Goal: Register for event/course

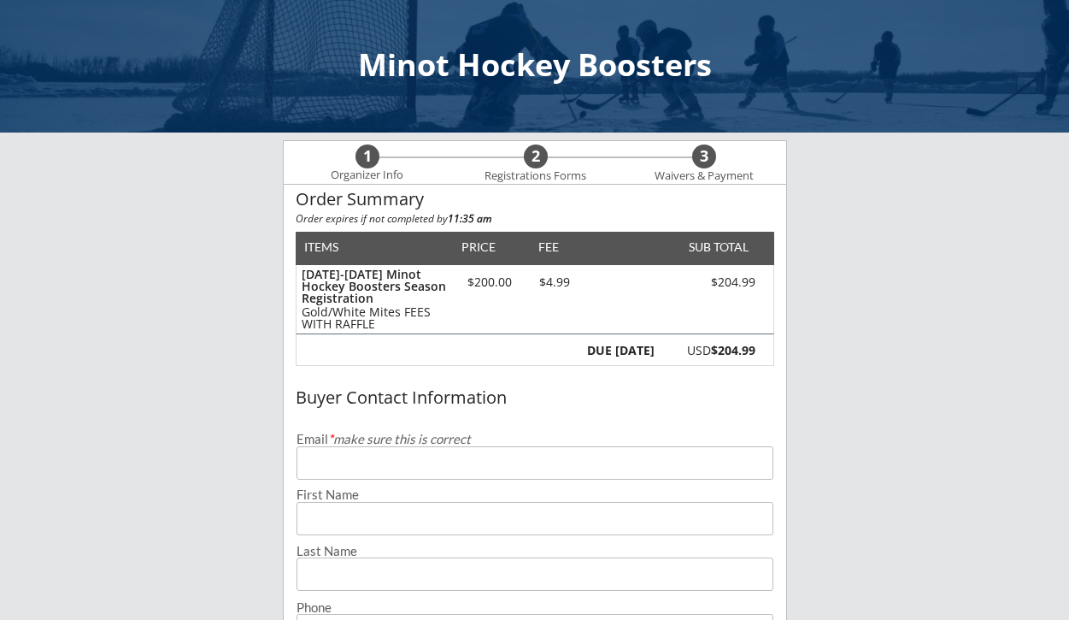
click at [489, 463] on input "email" at bounding box center [535, 462] width 477 height 33
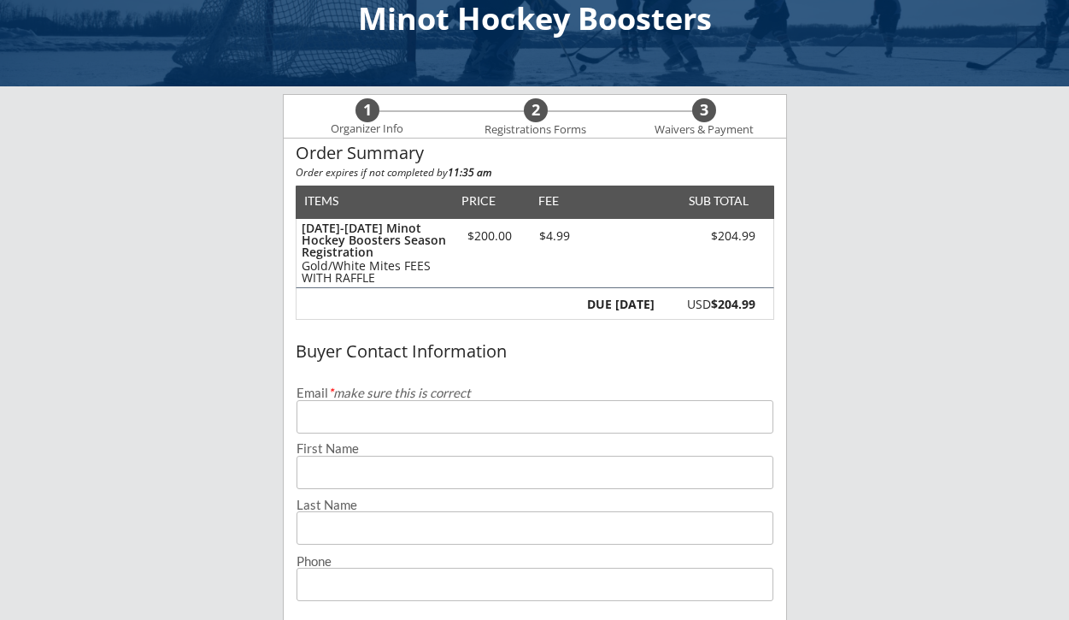
scroll to position [45, 0]
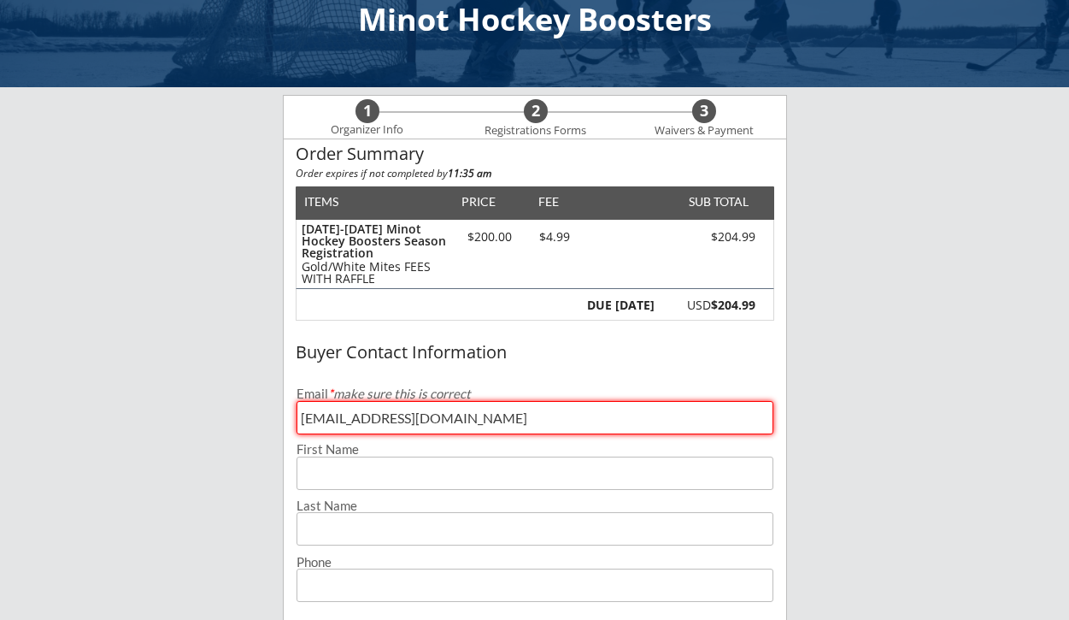
type input "[EMAIL_ADDRESS][DOMAIN_NAME]"
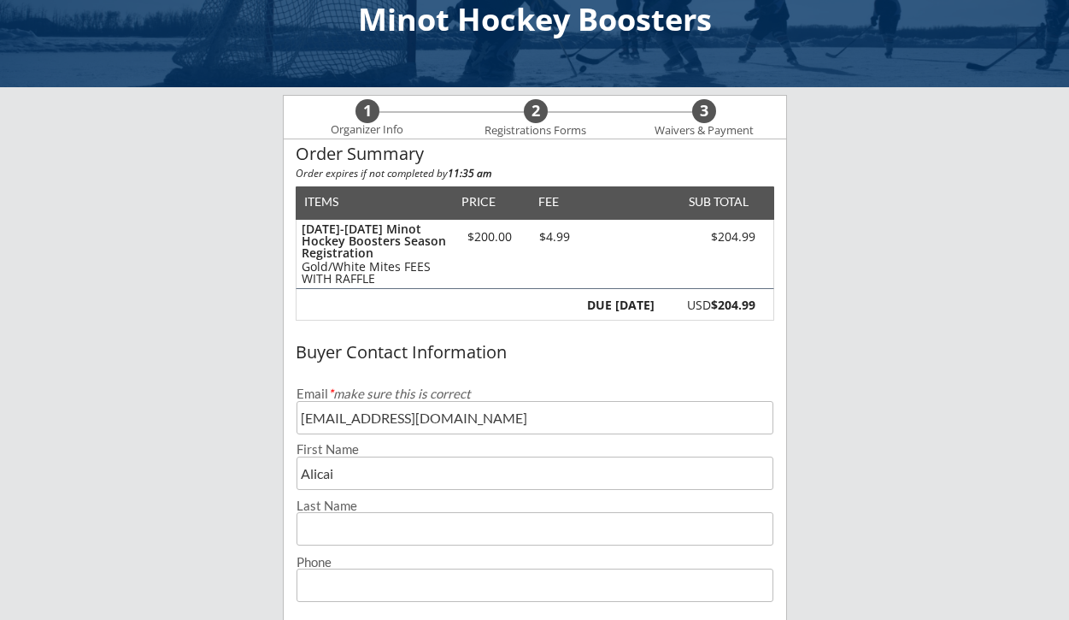
click at [455, 481] on input "input" at bounding box center [535, 472] width 477 height 33
type input "[PERSON_NAME]"
click at [411, 539] on input "input" at bounding box center [535, 528] width 477 height 33
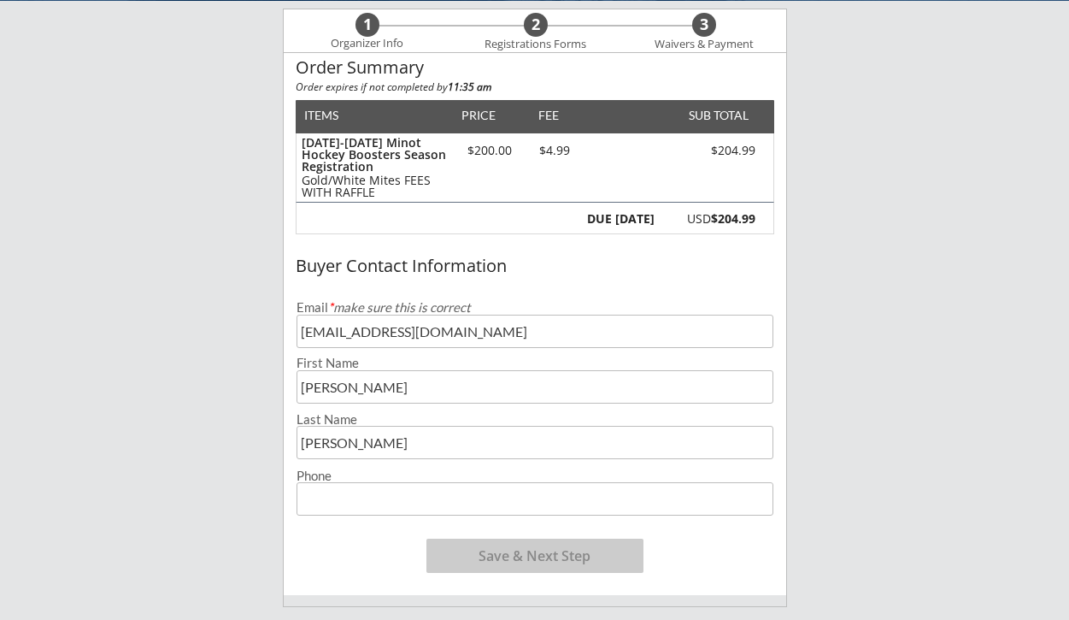
scroll to position [144, 0]
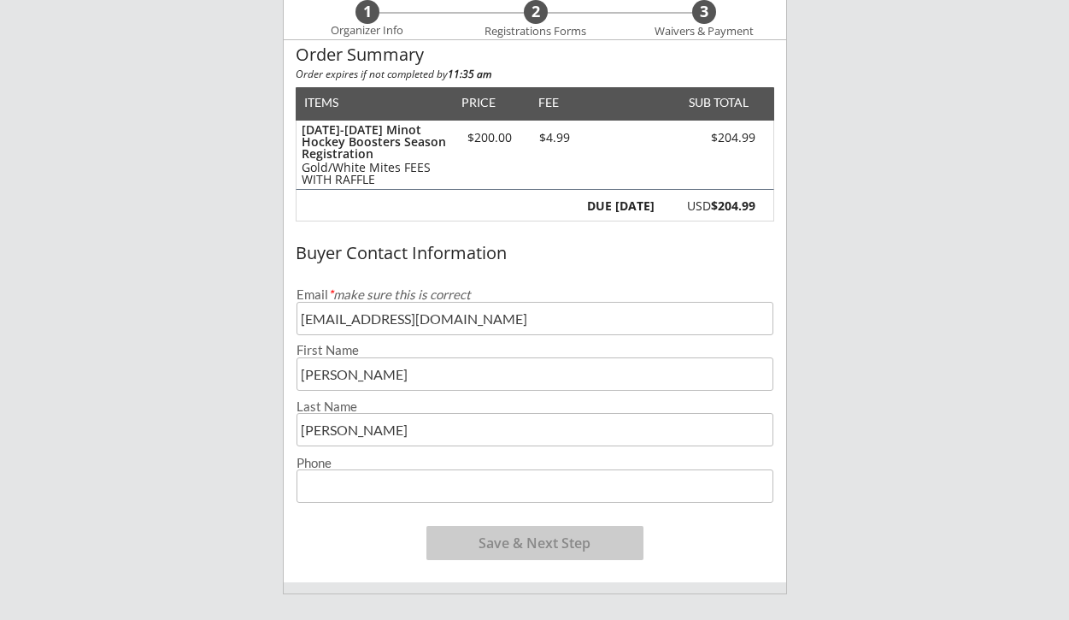
type input "[PERSON_NAME]"
click at [395, 483] on input "input" at bounding box center [535, 485] width 477 height 33
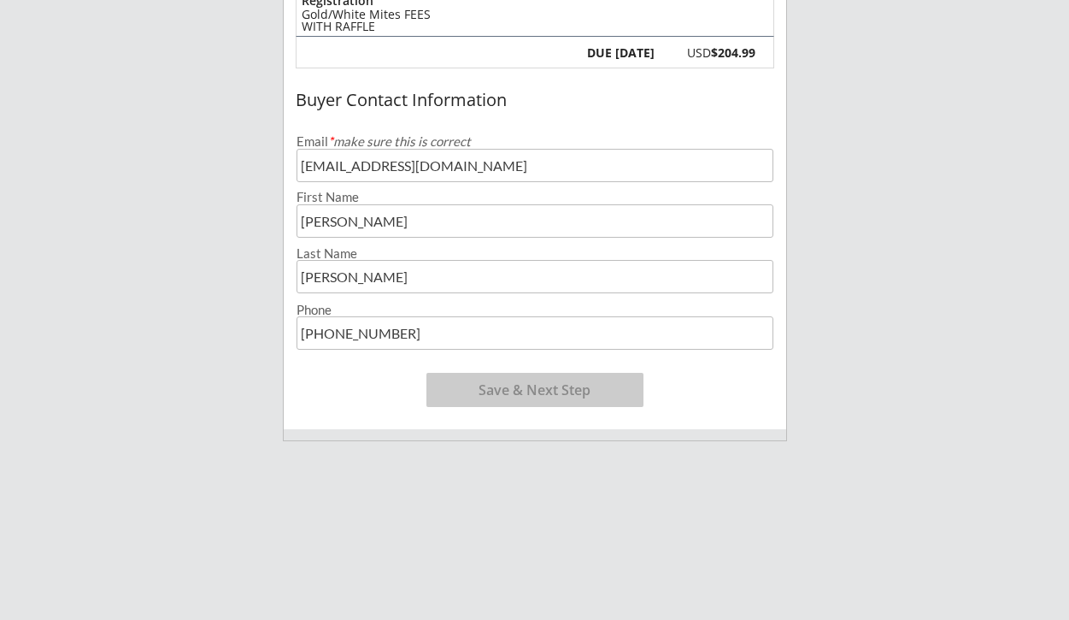
scroll to position [300, 0]
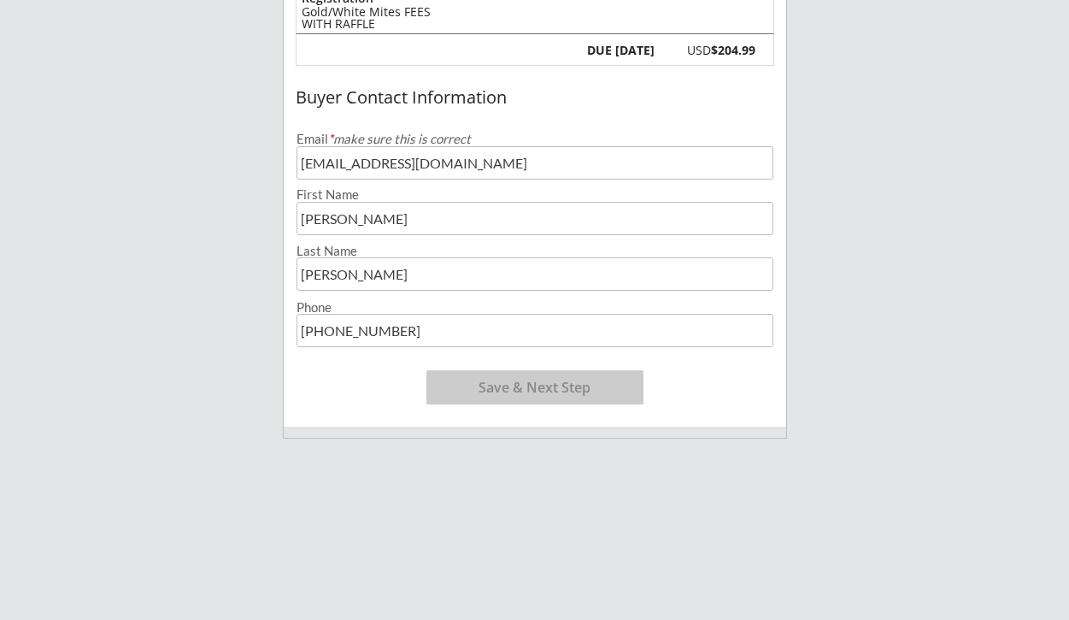
type input "[PHONE_NUMBER]"
click at [550, 373] on button "Save & Next Step" at bounding box center [534, 387] width 217 height 34
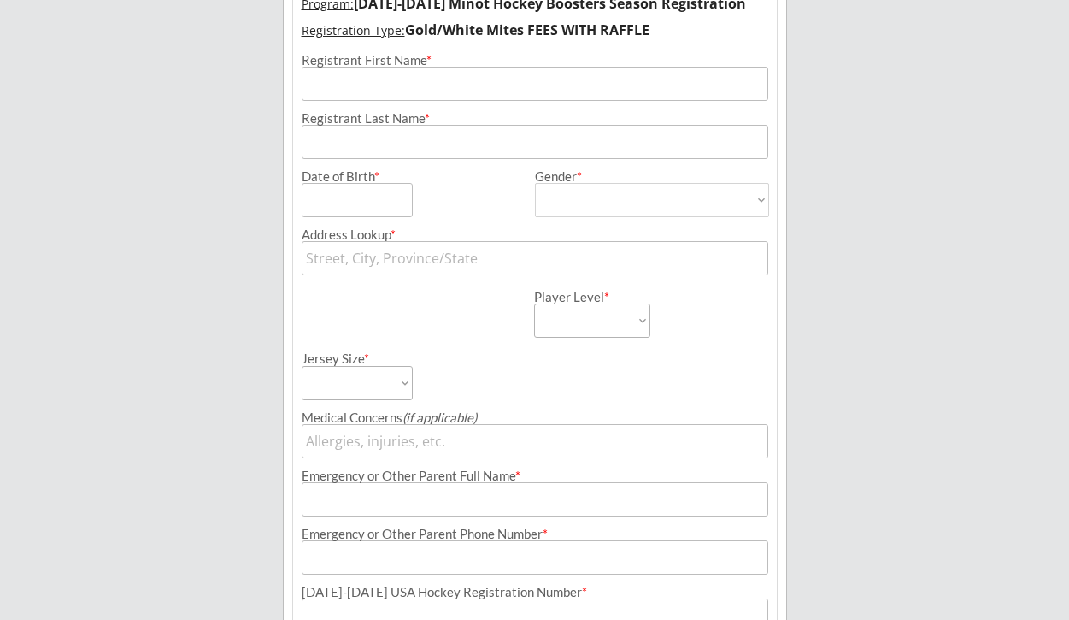
scroll to position [123, 0]
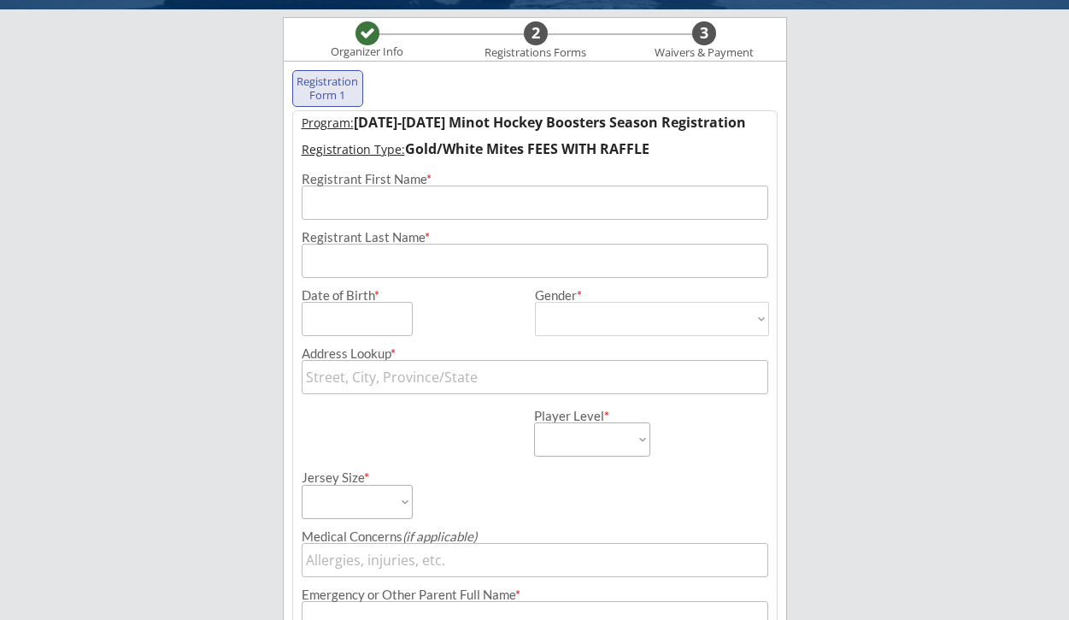
click at [431, 207] on input "input" at bounding box center [535, 202] width 467 height 34
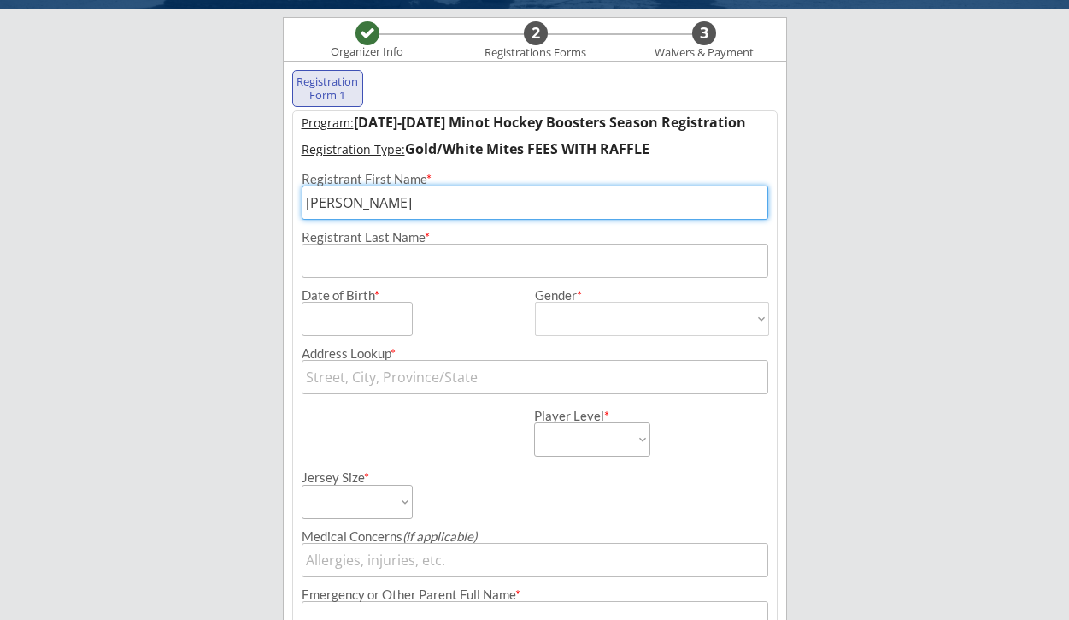
type input "[PERSON_NAME]"
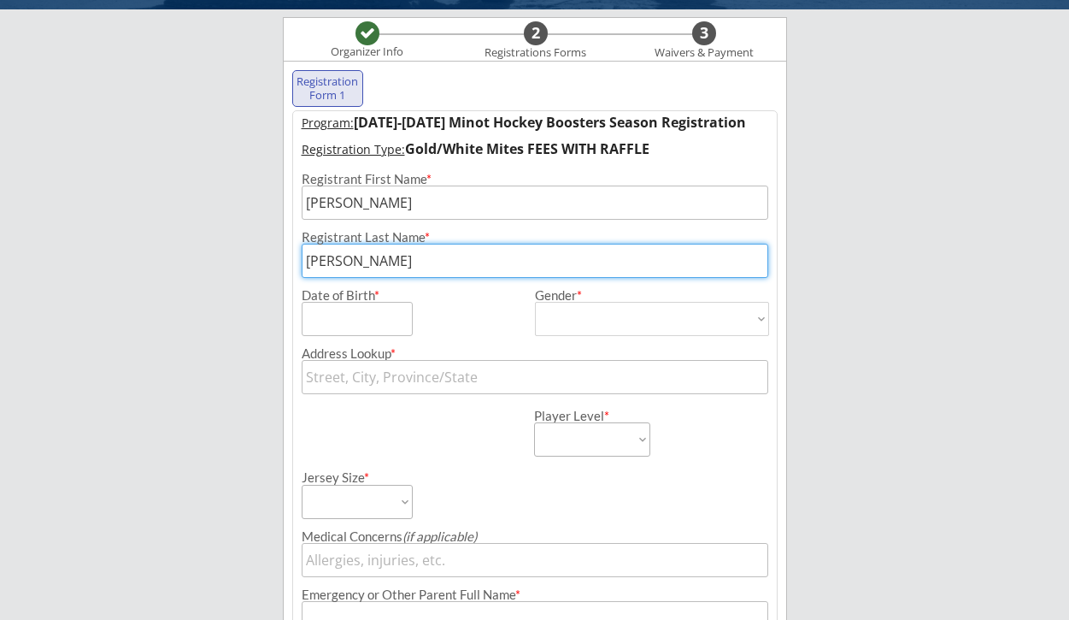
type input "[PERSON_NAME]"
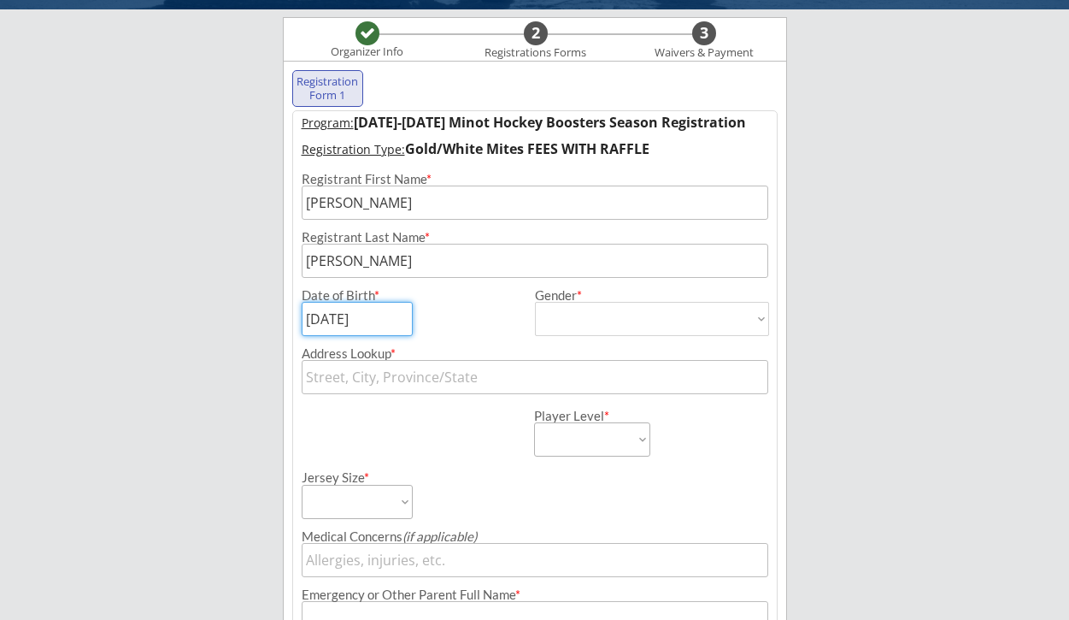
type input "[DATE]"
click at [590, 326] on select "[DEMOGRAPHIC_DATA] [DEMOGRAPHIC_DATA]" at bounding box center [652, 319] width 234 height 34
select select ""[DEMOGRAPHIC_DATA]""
click at [535, 302] on select "[DEMOGRAPHIC_DATA] [DEMOGRAPHIC_DATA]" at bounding box center [652, 319] width 234 height 34
type input "[DEMOGRAPHIC_DATA]"
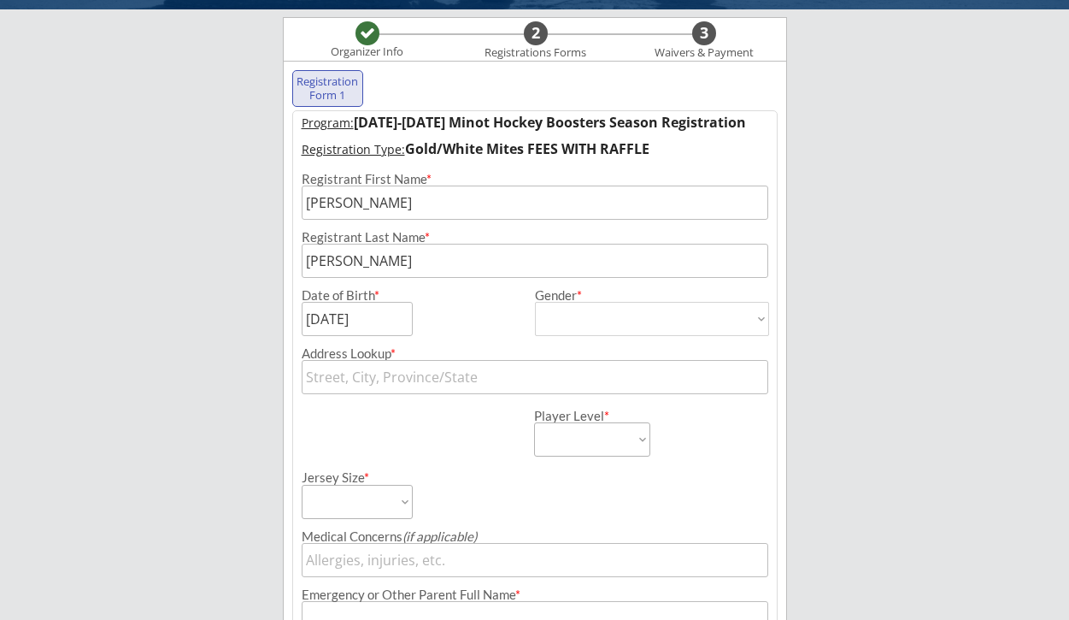
scroll to position [134, 0]
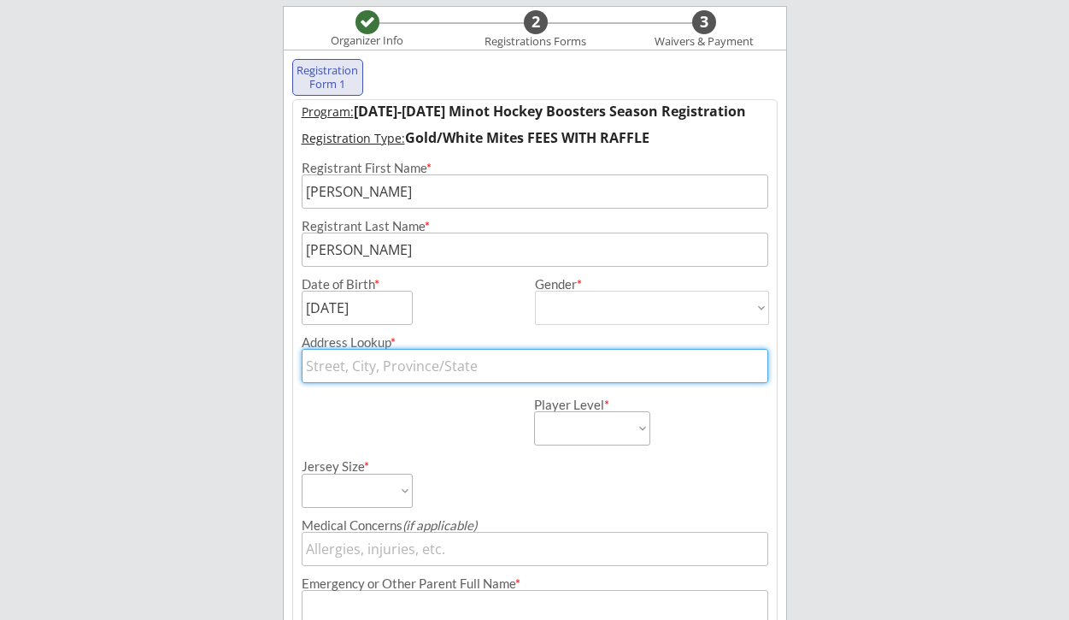
click at [466, 362] on input "text" at bounding box center [535, 366] width 467 height 34
type input "284"
type input "[STREET_ADDRESS]"
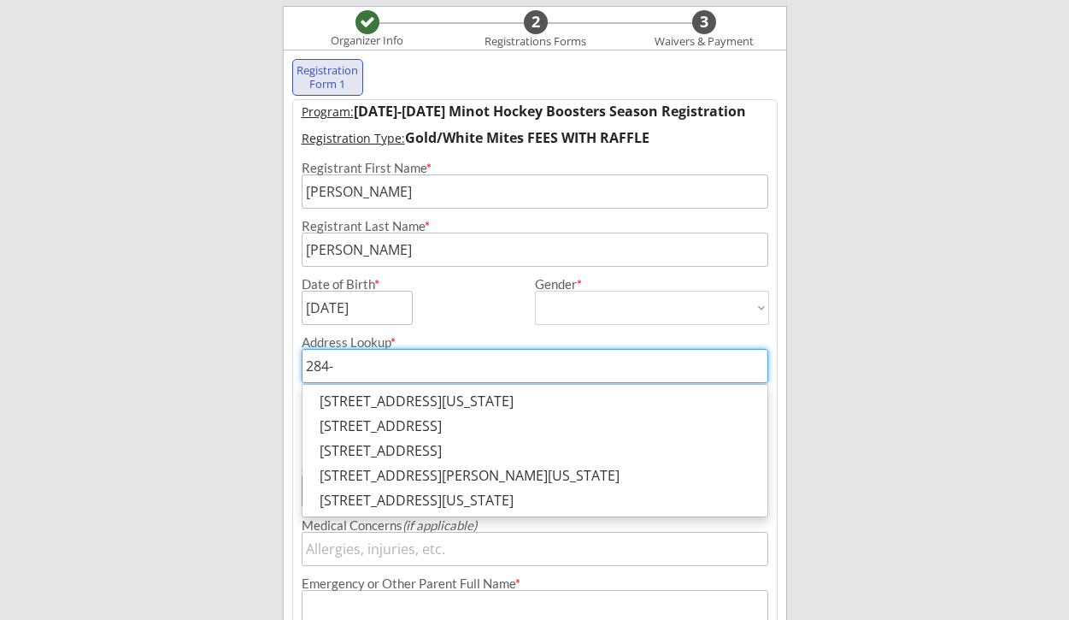
type input "284"
type input "[STREET_ADDRESS]"
type input "2840"
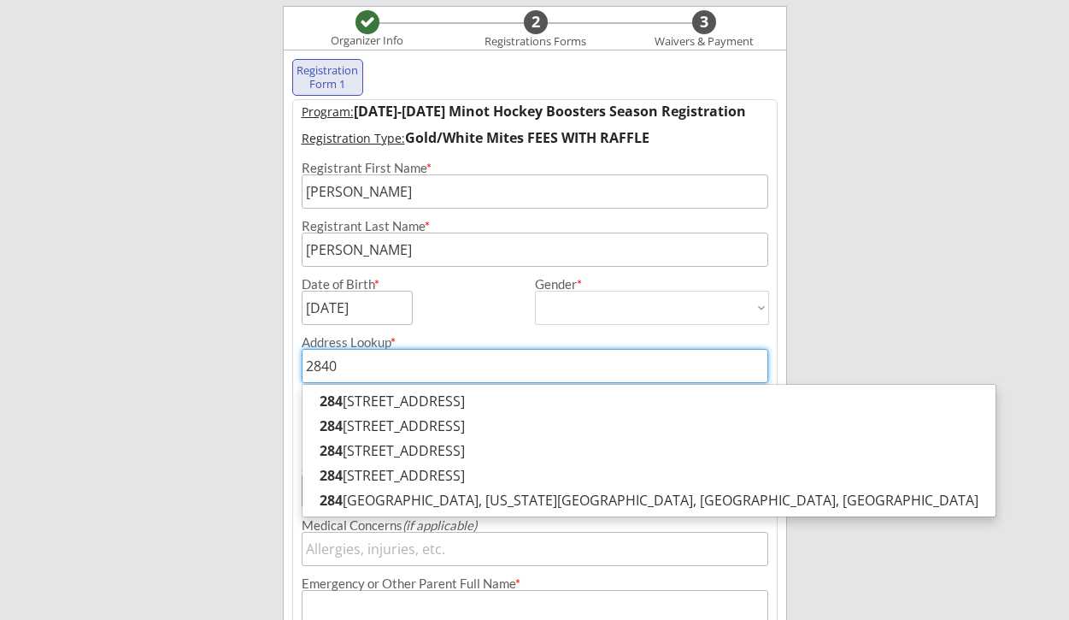
type input "[STREET_ADDRESS][PERSON_NAME]"
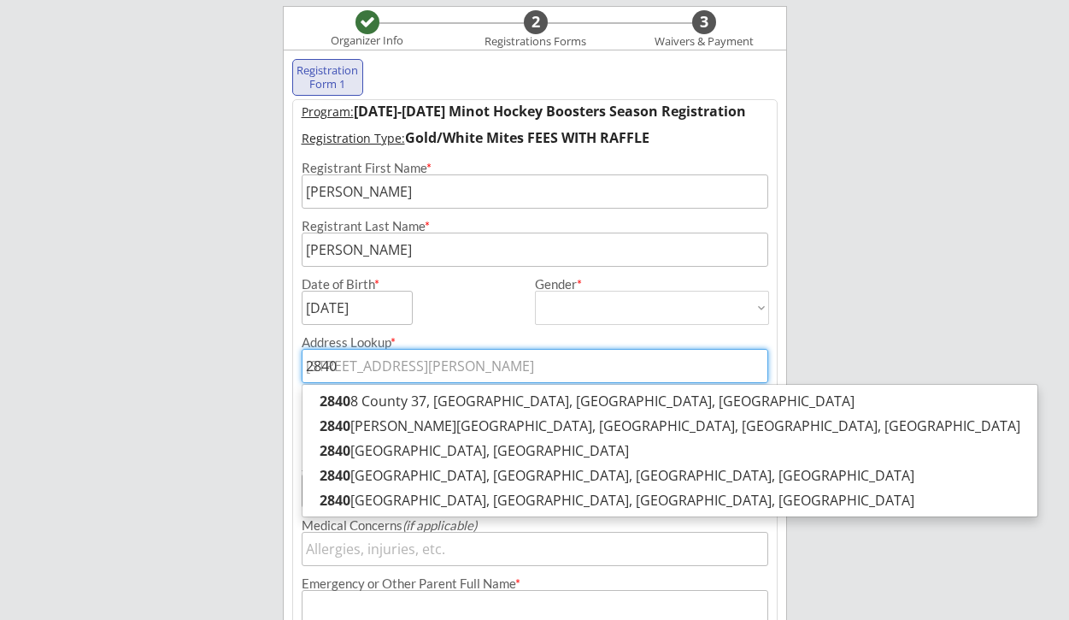
type input "2840"
type input "[STREET_ADDRESS][PERSON_NAME]"
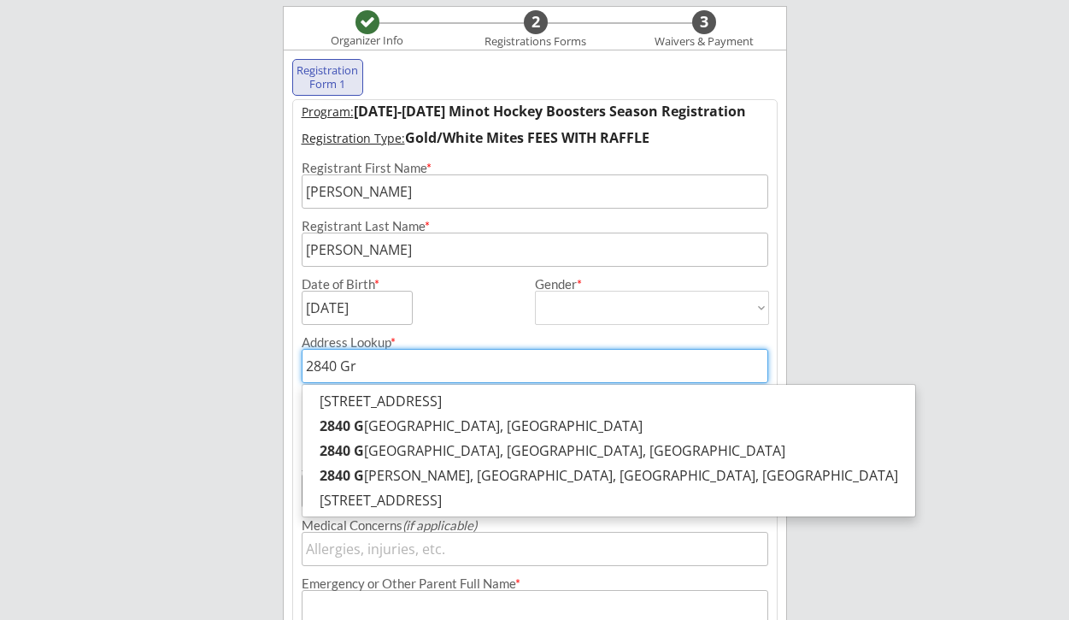
type input "2840 Gre"
type input "[STREET_ADDRESS]"
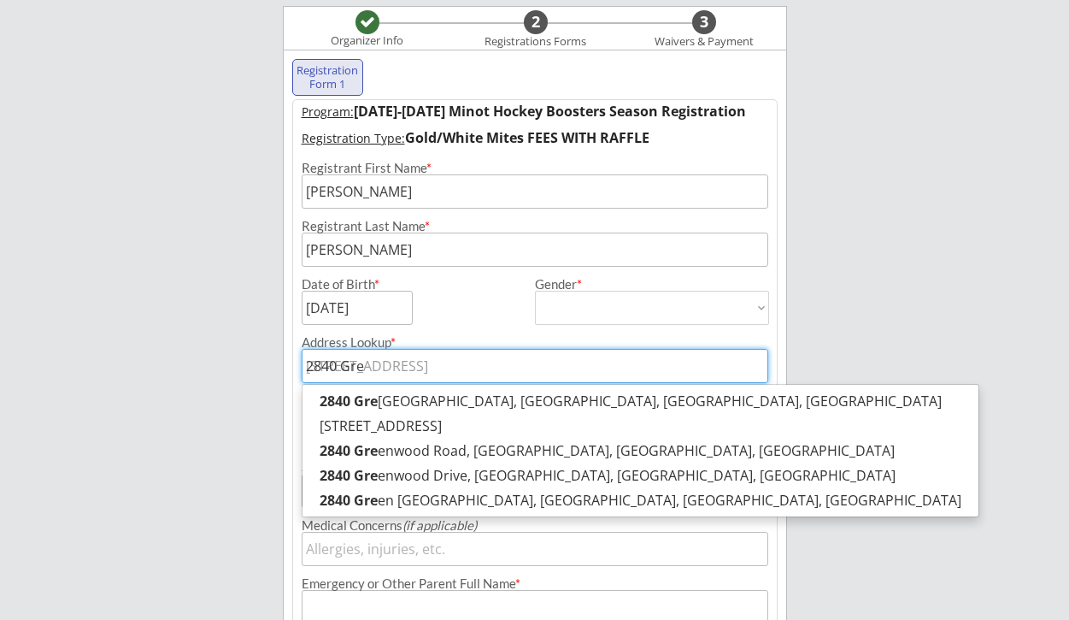
type input "2840 Grey"
type input "[STREET_ADDRESS]"
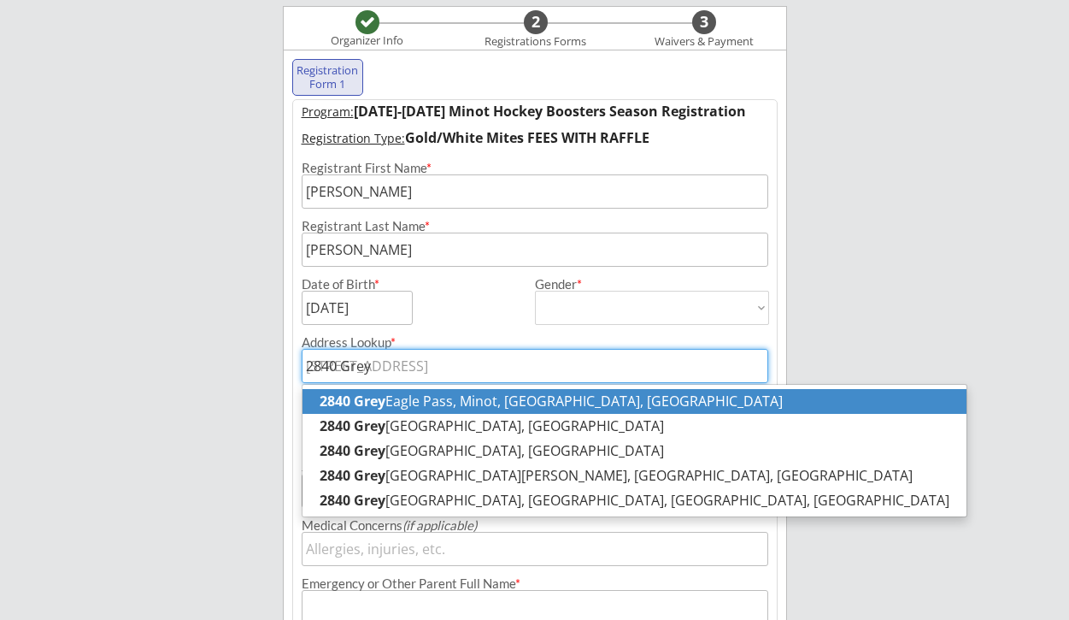
click at [488, 398] on p "[STREET_ADDRESS]" at bounding box center [635, 401] width 664 height 25
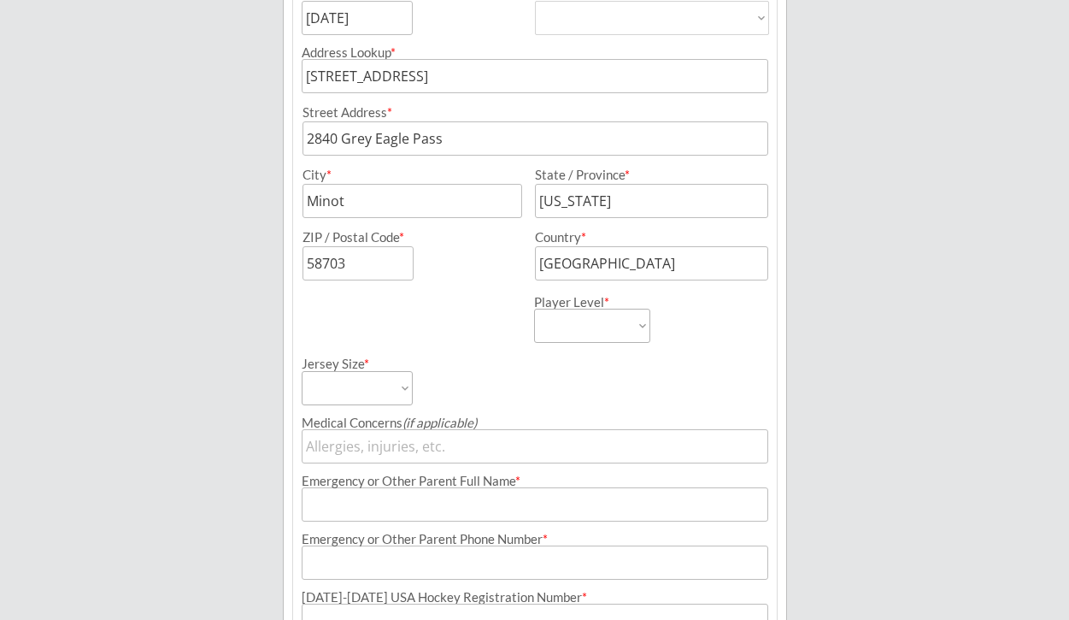
scroll to position [461, 0]
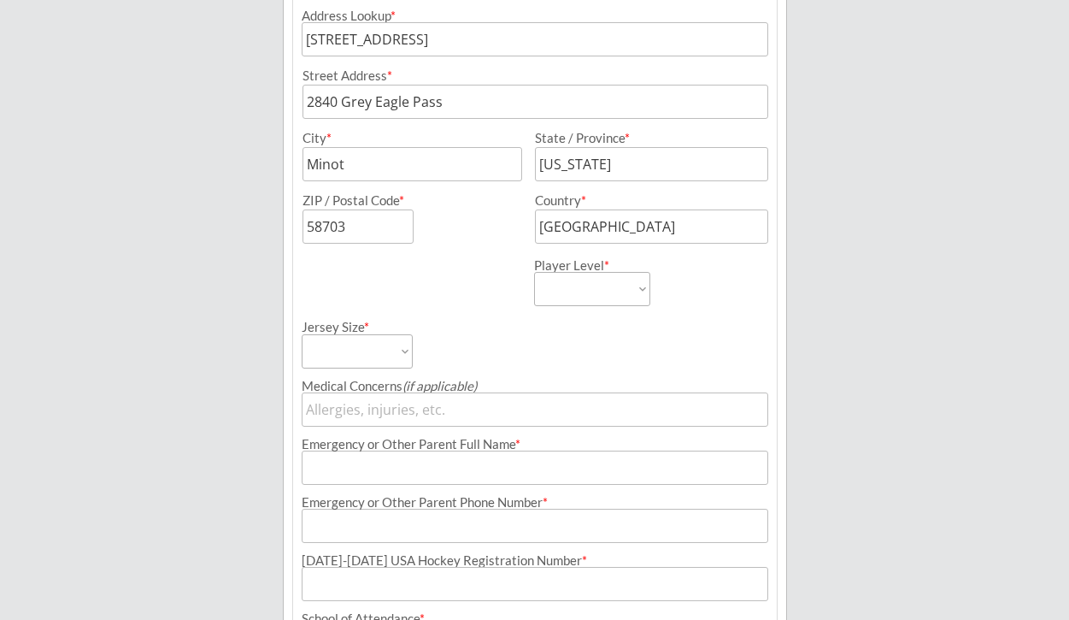
type input "[STREET_ADDRESS]"
click at [399, 361] on select "Adult Small Adult Medium Adult Large Adult XL Goalie Cut" at bounding box center [357, 351] width 111 height 34
select select ""Adult Small""
click at [302, 334] on select "Adult Small Adult Medium Adult Large Adult XL Goalie Cut" at bounding box center [357, 351] width 111 height 34
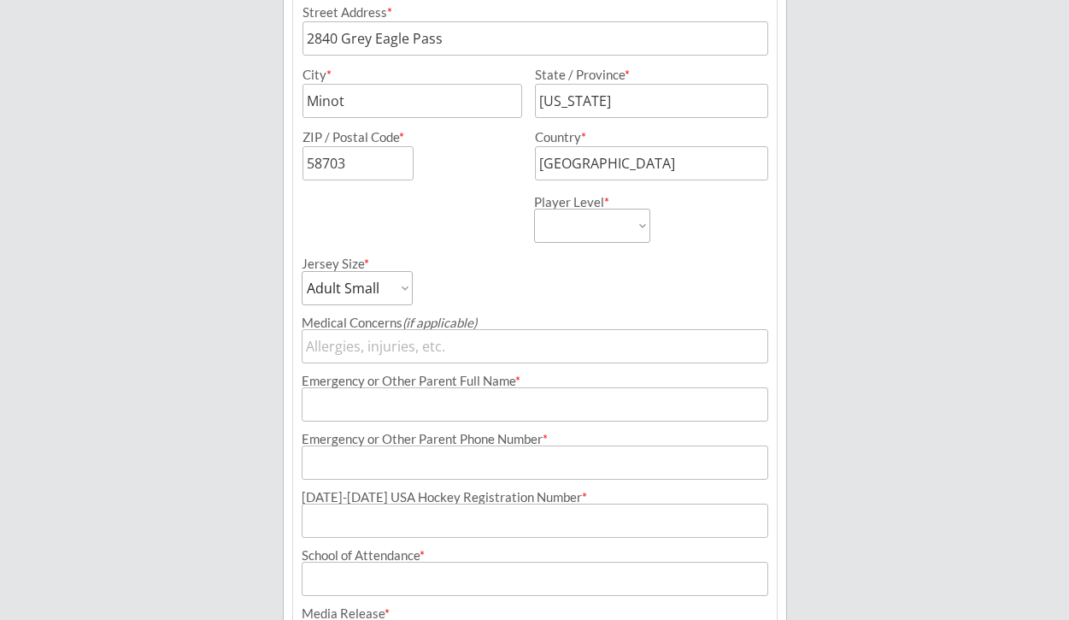
scroll to position [531, 0]
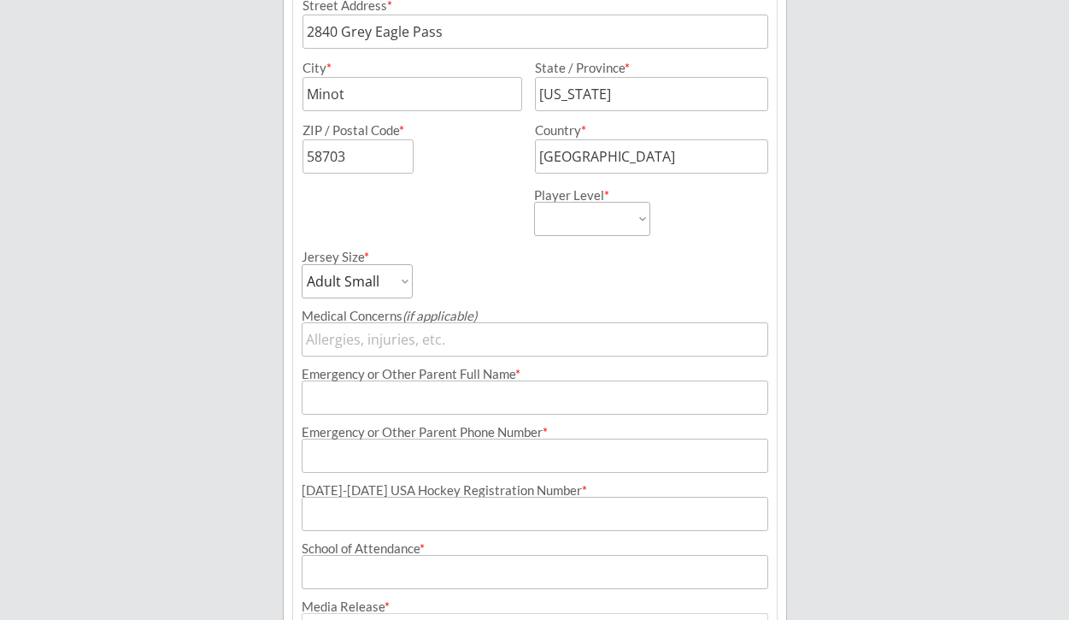
click at [609, 226] on select "Learn to Play Boys Learn to Play Girls Maroon Mites Gold/White Mites Squirts Pe…" at bounding box center [592, 219] width 116 height 34
select select ""Gold/White Mites""
click at [534, 202] on select "Learn to Play Boys Learn to Play Girls Maroon Mites Gold/White Mites Squirts Pe…" at bounding box center [592, 219] width 116 height 34
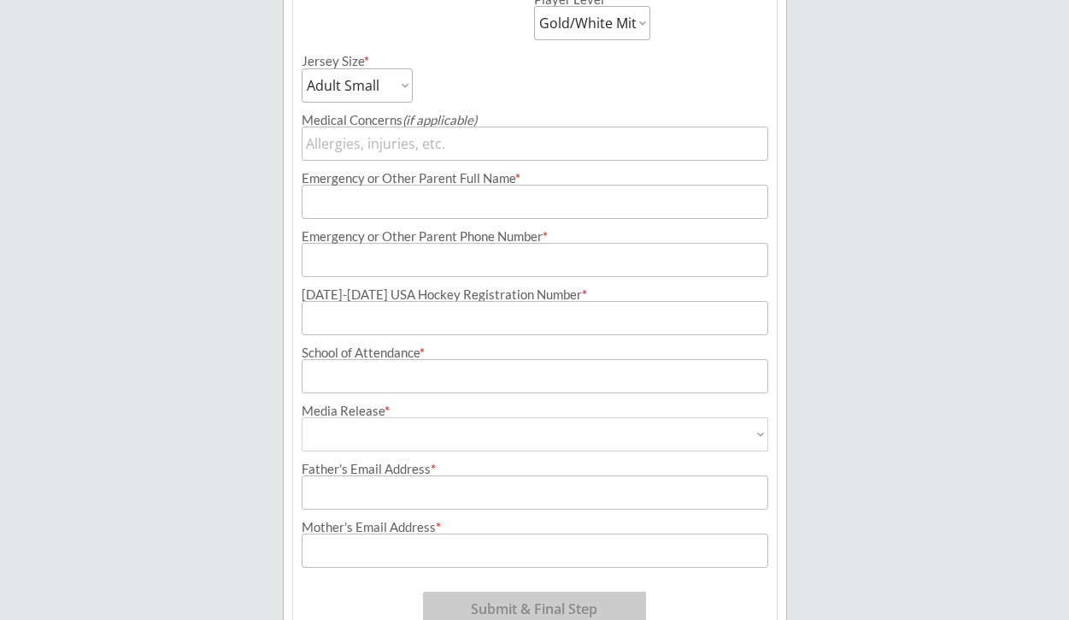
scroll to position [734, 0]
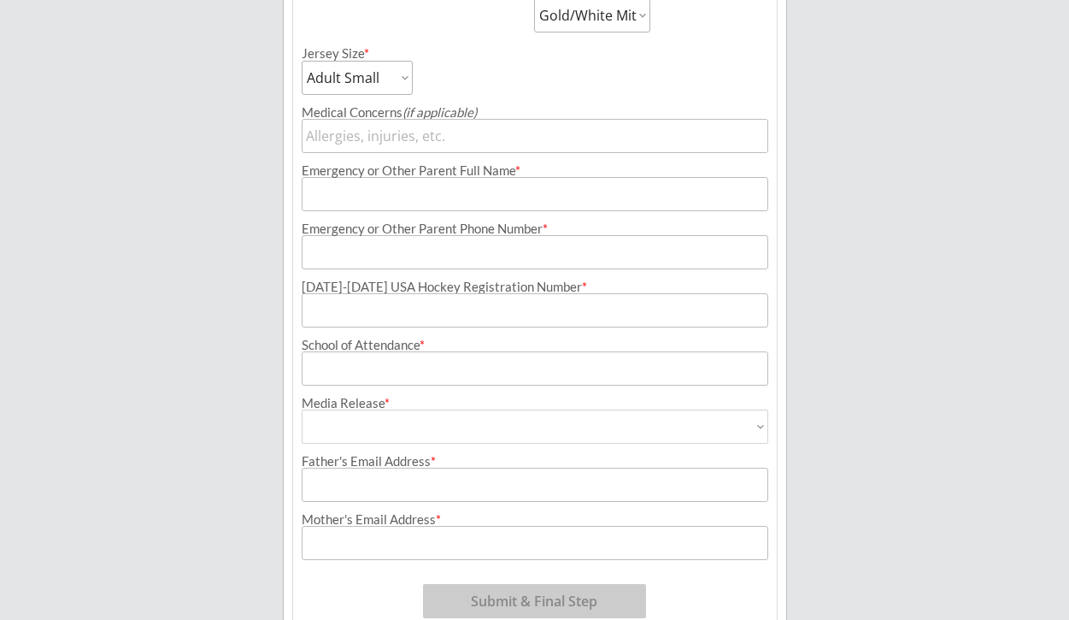
click at [528, 212] on div "Emergency or Other Parent Phone Number *" at bounding box center [535, 240] width 484 height 58
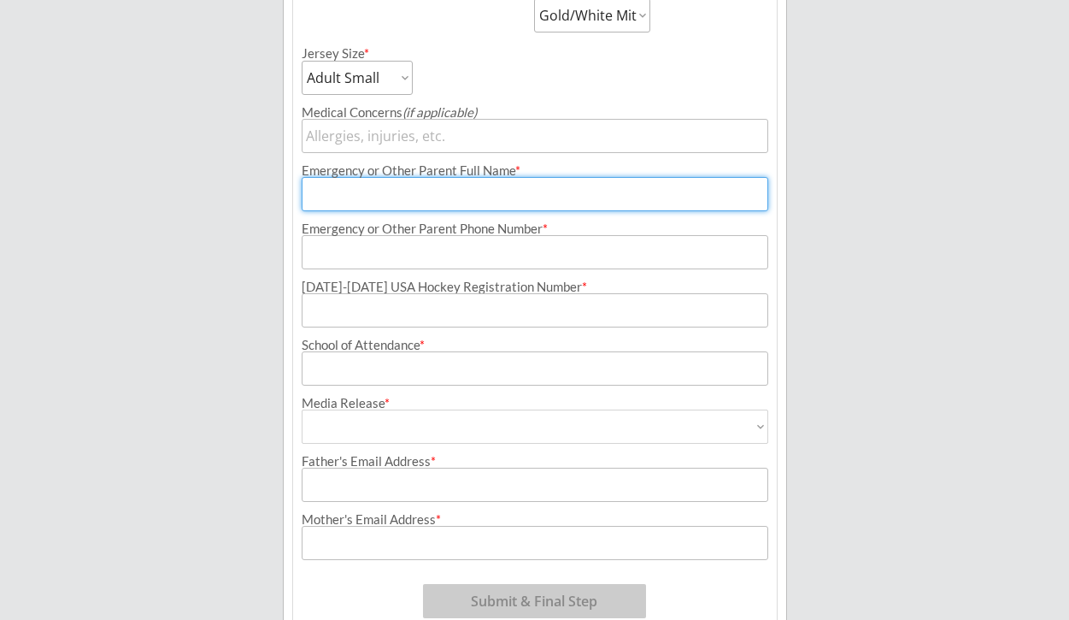
click at [526, 197] on input "input" at bounding box center [535, 194] width 467 height 34
type input "[PERSON_NAME]"
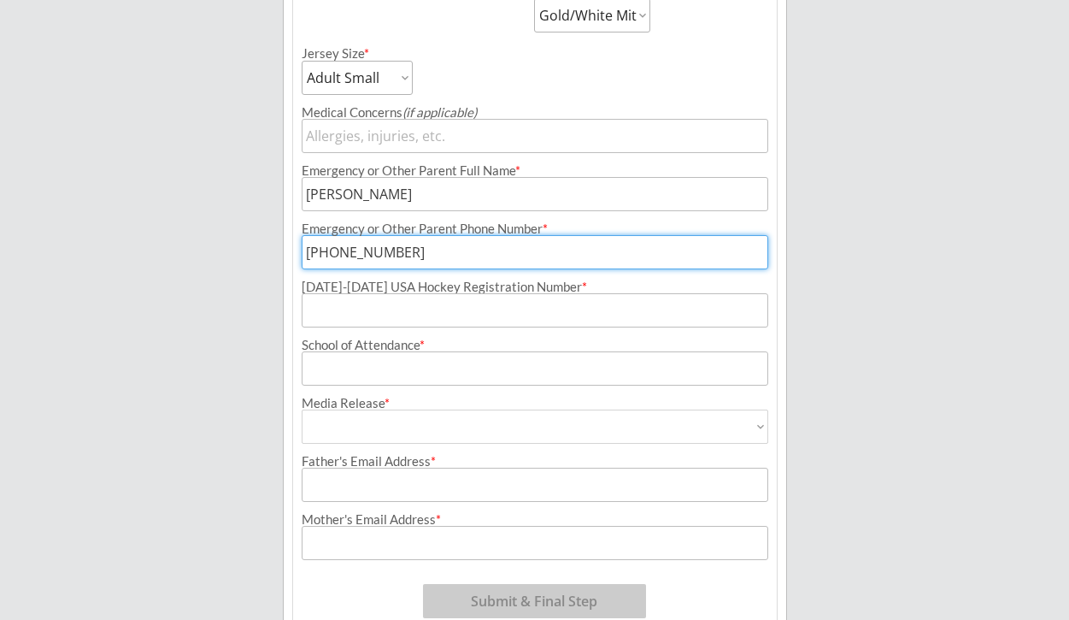
type input "[PHONE_NUMBER]"
click at [464, 303] on input "input" at bounding box center [535, 310] width 467 height 34
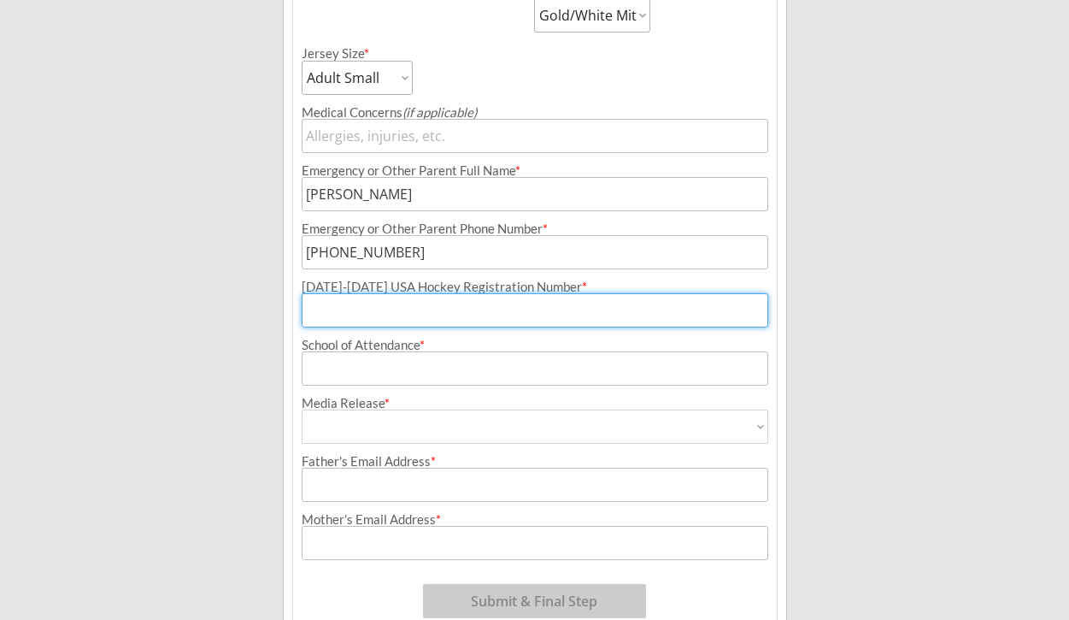
click at [416, 304] on input "input" at bounding box center [535, 310] width 467 height 34
paste input "230601142GESSN"
type input "230601142GESSN"
click at [401, 374] on input "input" at bounding box center [535, 368] width 467 height 34
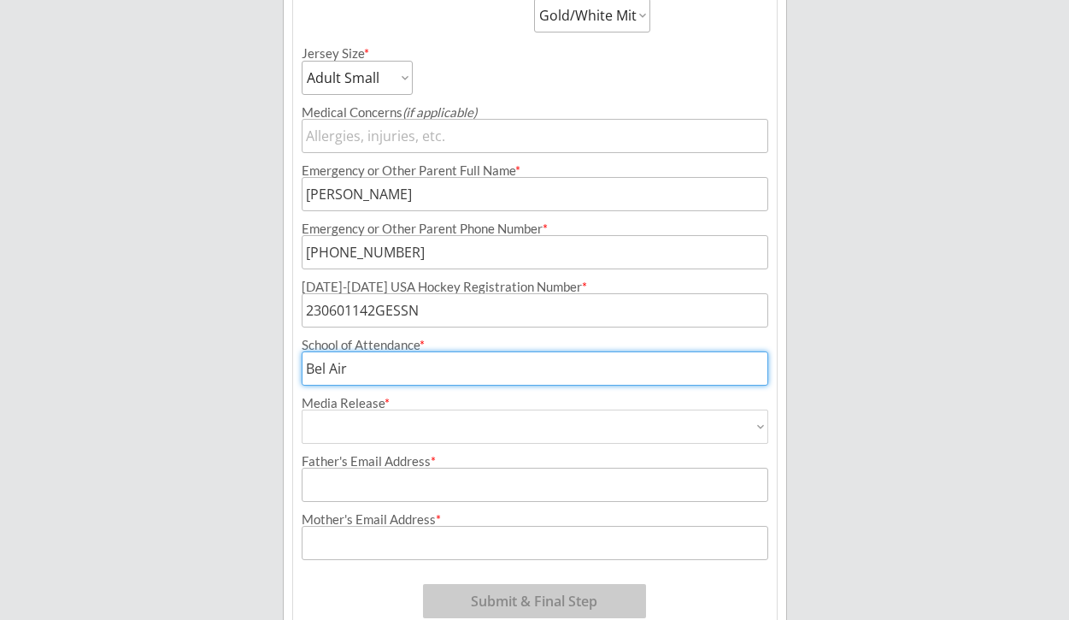
type input "Bel Air"
click at [389, 433] on select "Yes No" at bounding box center [535, 426] width 467 height 34
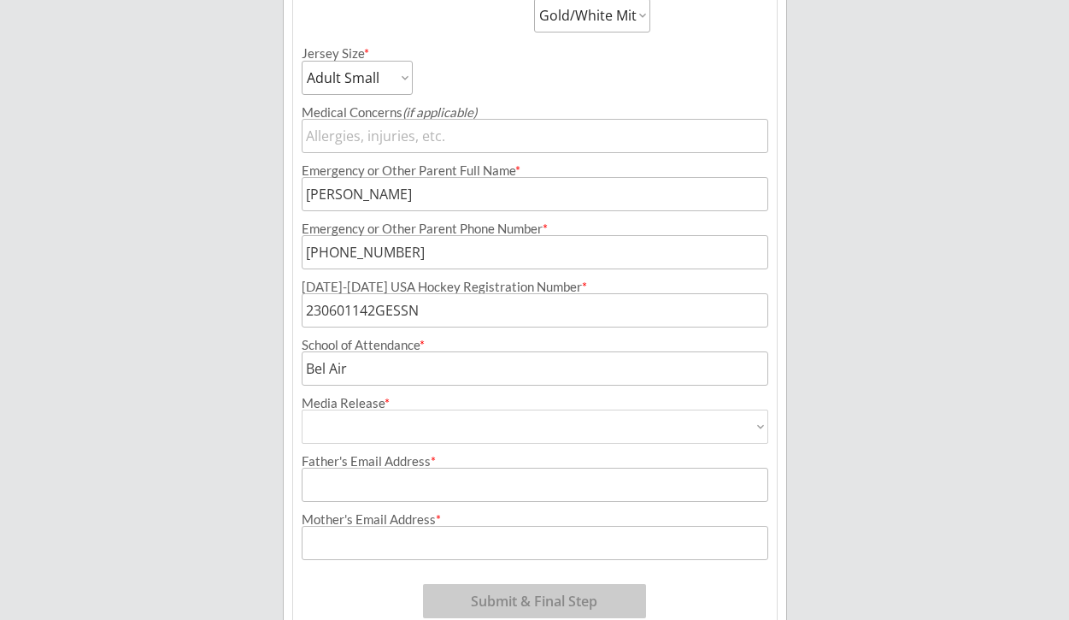
select select ""Yes""
click at [302, 409] on select "Yes No" at bounding box center [535, 426] width 467 height 34
type input "Yes"
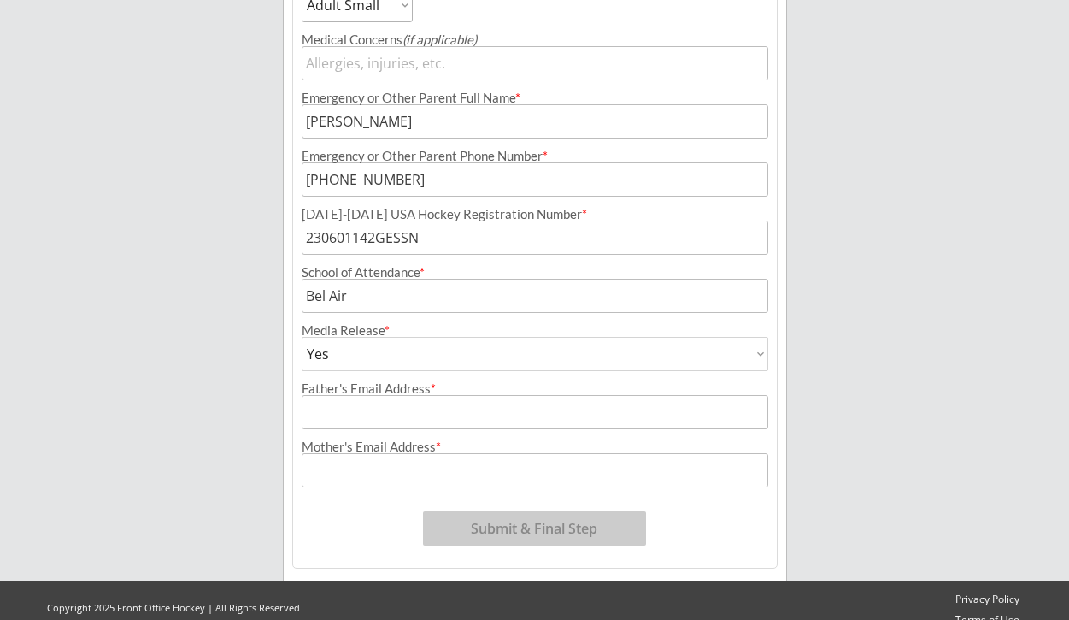
scroll to position [826, 0]
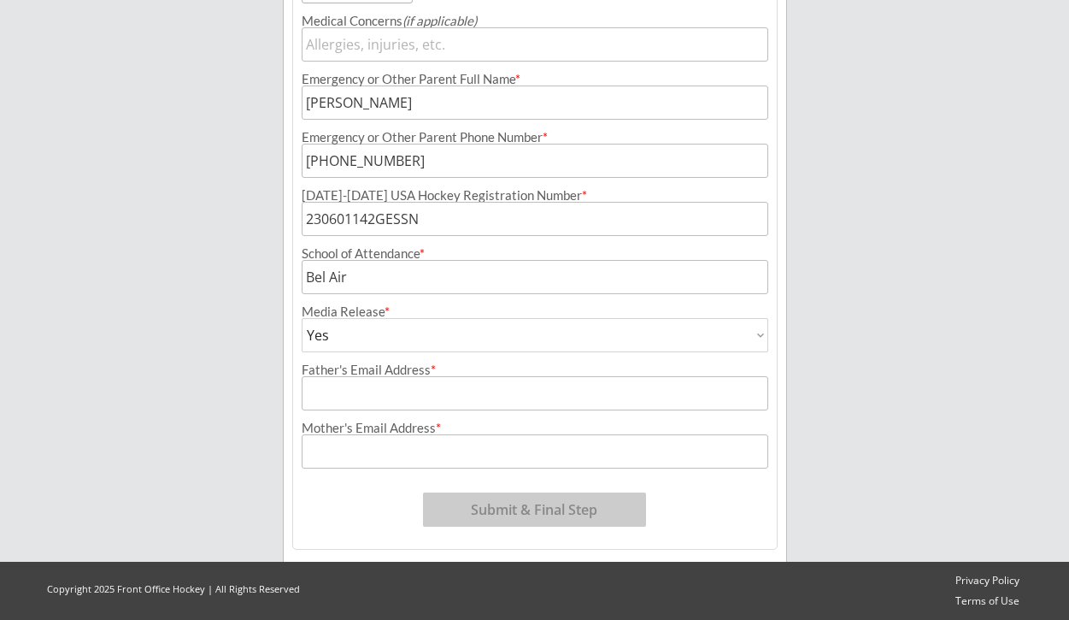
click at [385, 390] on input "input" at bounding box center [535, 393] width 467 height 34
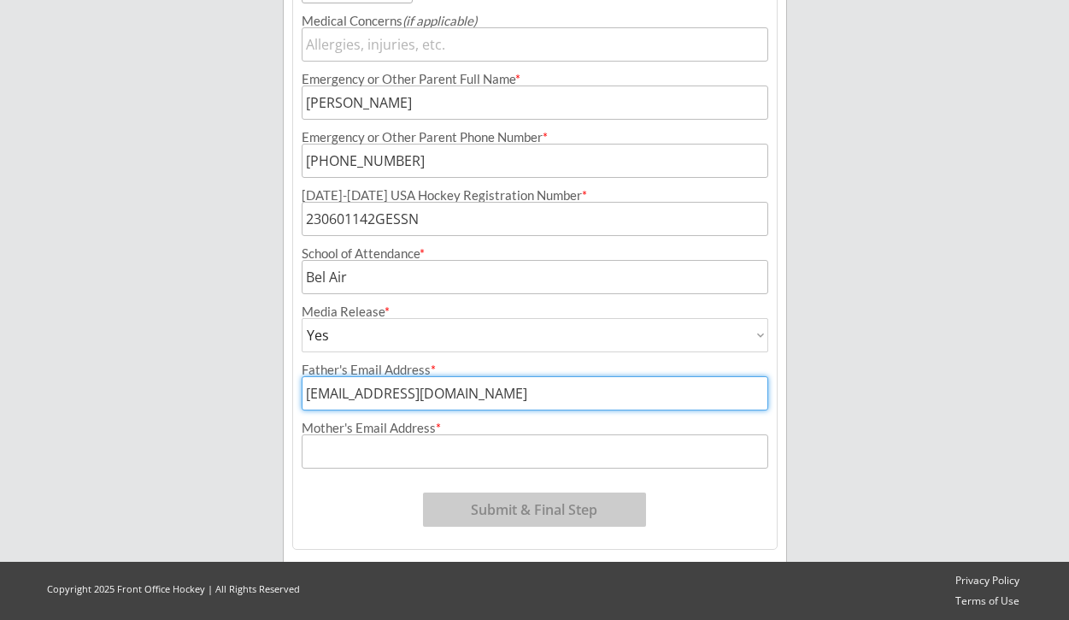
type input "[EMAIL_ADDRESS][DOMAIN_NAME]"
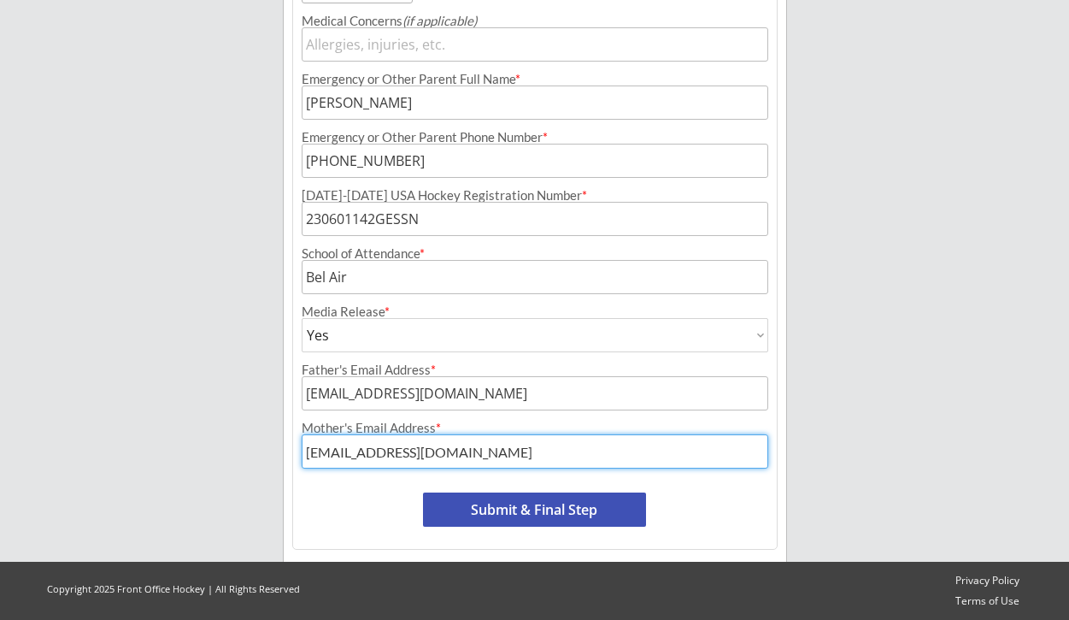
type input "[EMAIL_ADDRESS][DOMAIN_NAME]"
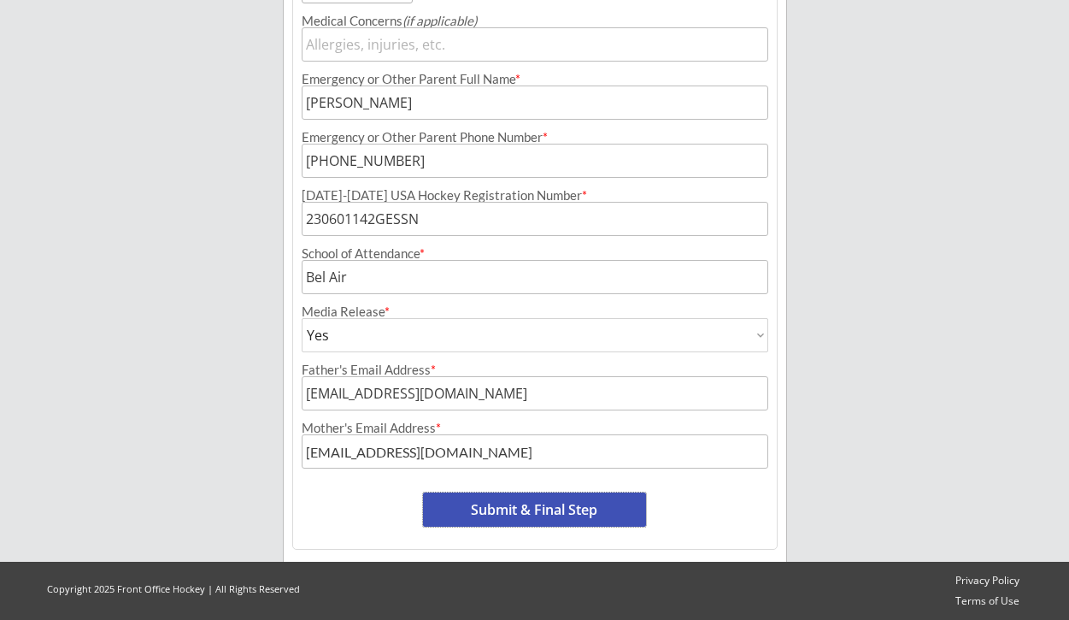
click at [500, 504] on button "Submit & Final Step" at bounding box center [534, 509] width 223 height 34
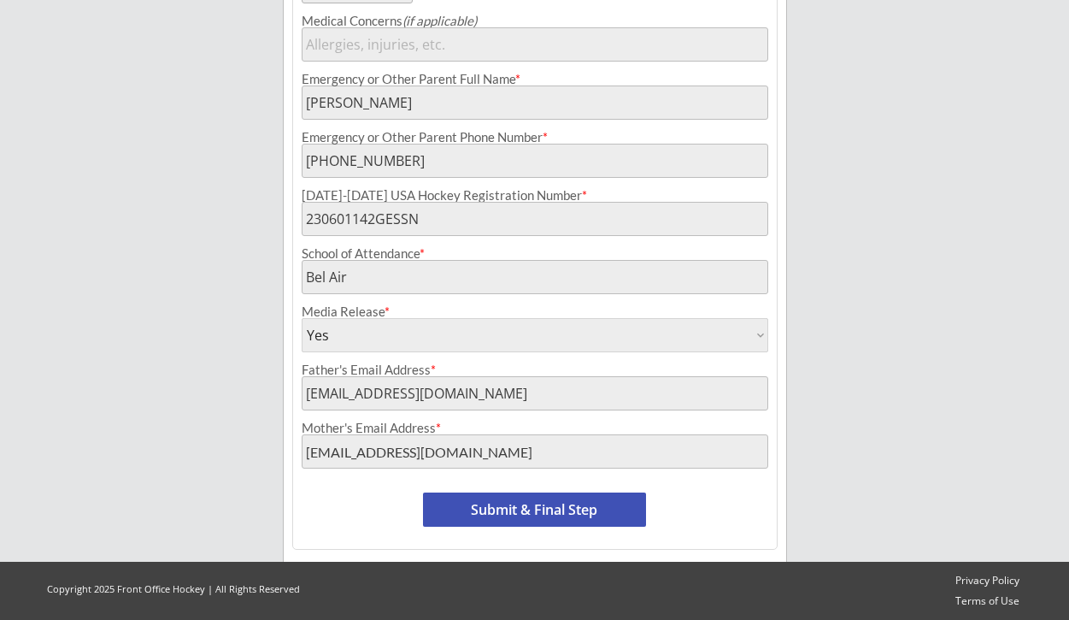
scroll to position [825, 0]
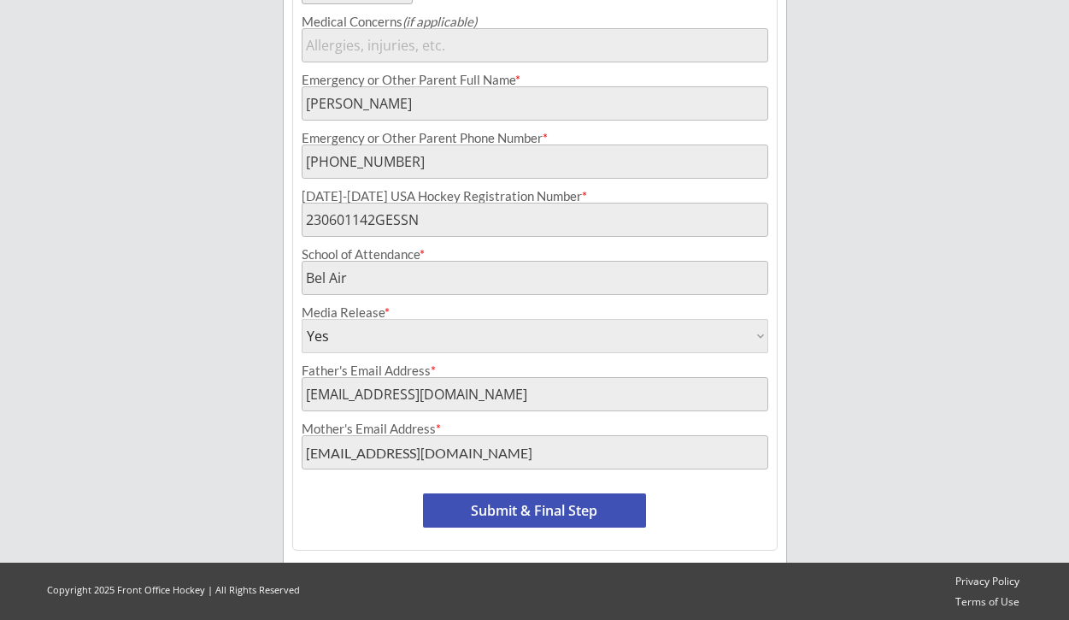
click at [555, 513] on button "Submit & Final Step" at bounding box center [534, 510] width 223 height 34
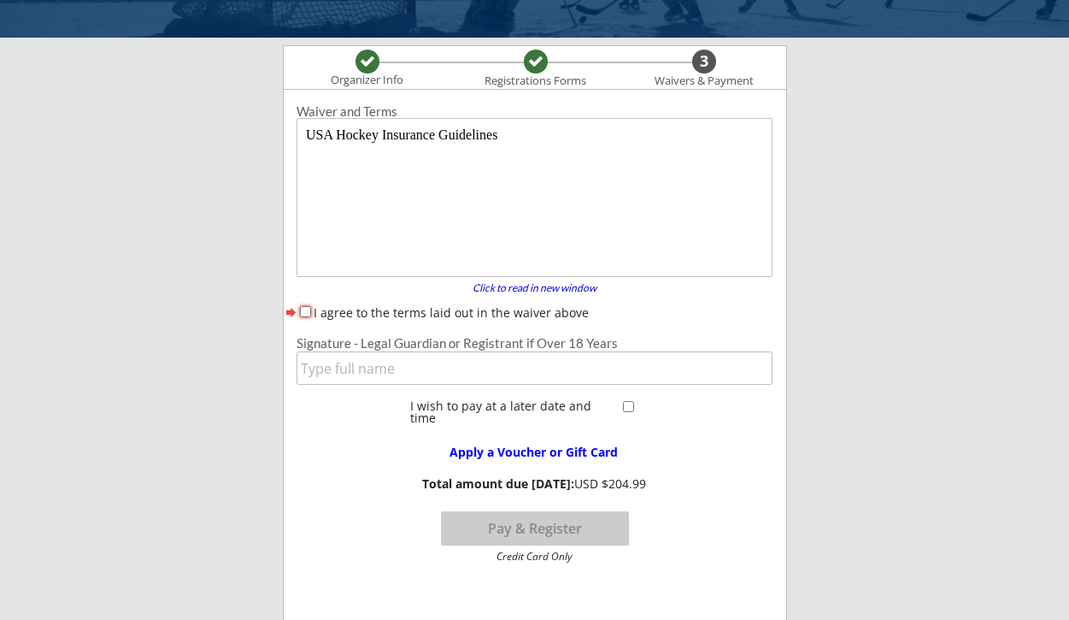
scroll to position [85, 0]
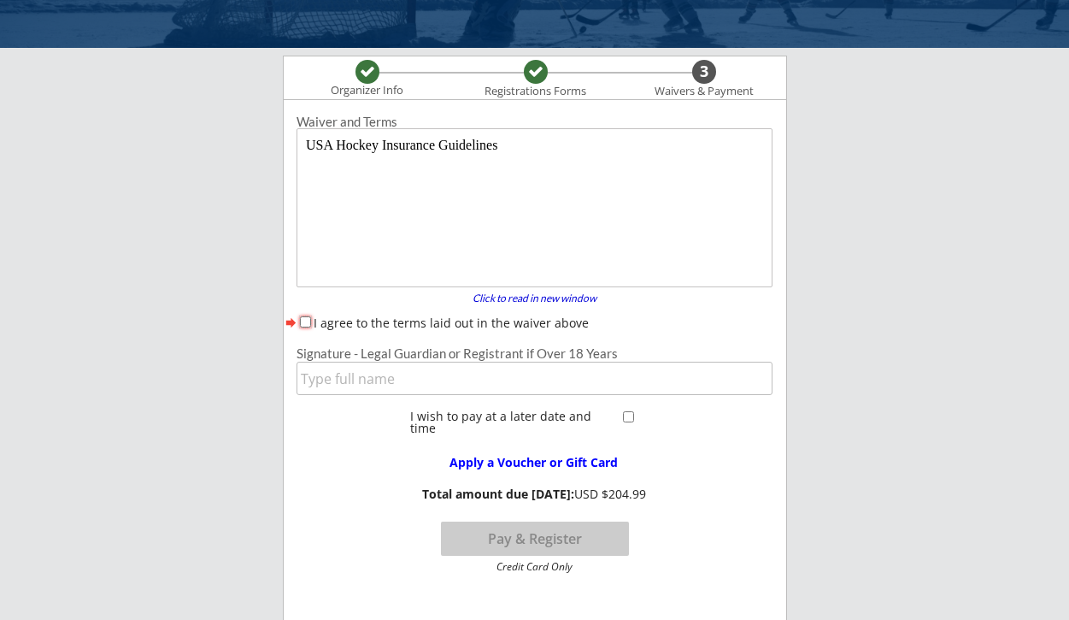
click at [300, 320] on input "I agree to the terms laid out in the waiver above" at bounding box center [305, 321] width 11 height 11
checkbox input "true"
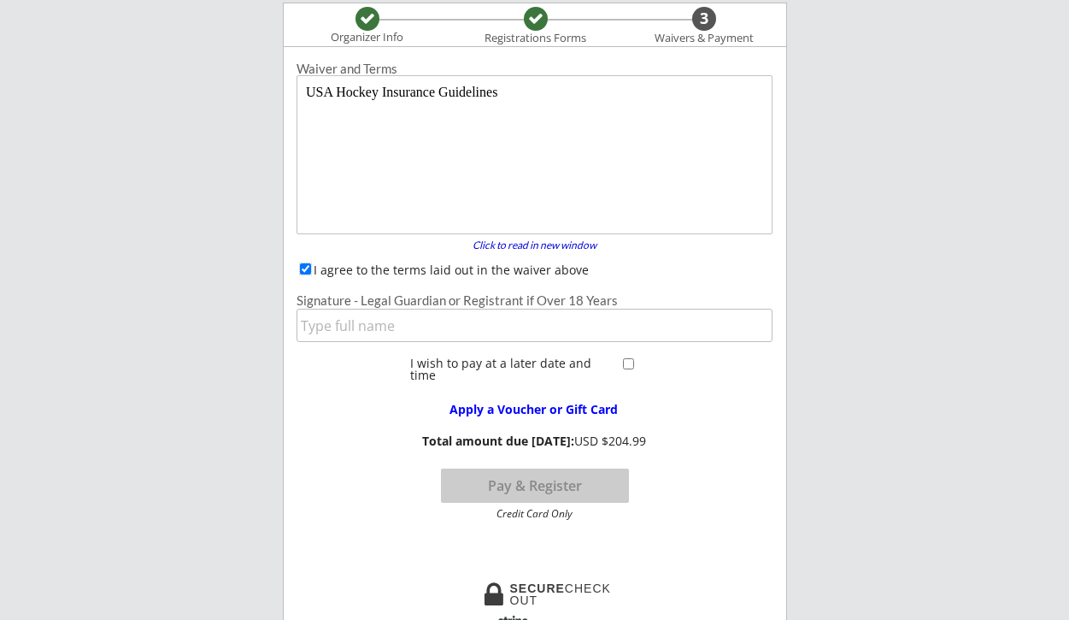
scroll to position [138, 0]
click at [382, 324] on input "input" at bounding box center [535, 324] width 476 height 33
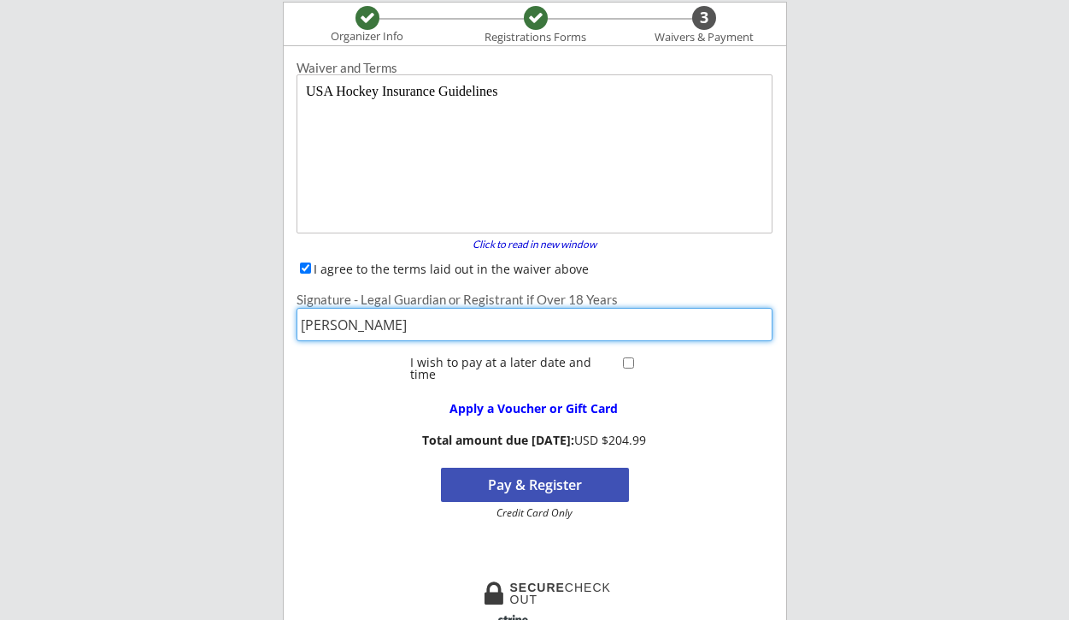
type input "[PERSON_NAME]"
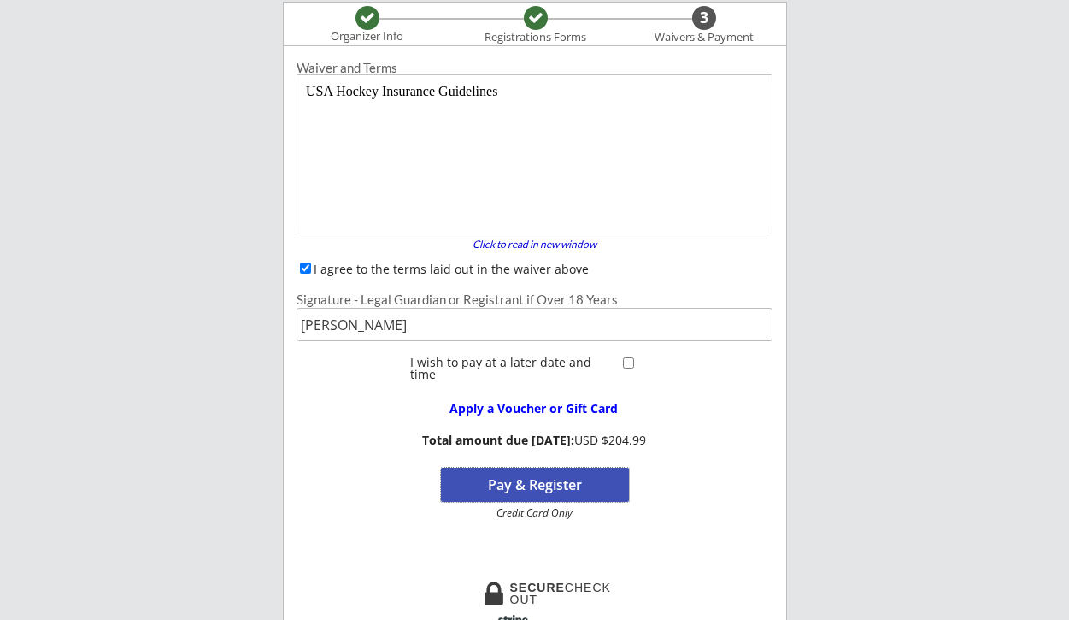
click at [545, 487] on button "Pay & Register" at bounding box center [535, 484] width 188 height 34
